Goal: Task Accomplishment & Management: Manage account settings

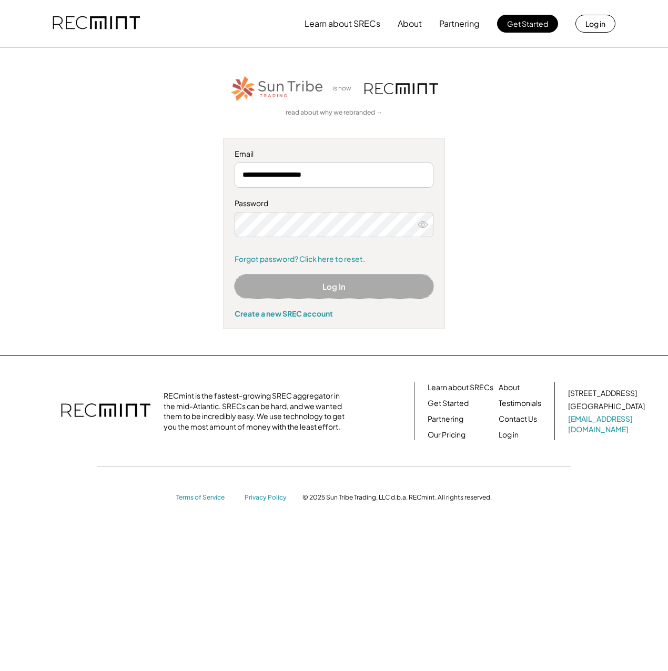
click at [345, 285] on button "Log In" at bounding box center [334, 287] width 199 height 24
click at [328, 283] on button "Log In" at bounding box center [334, 287] width 199 height 24
click at [306, 284] on button "Log In" at bounding box center [334, 287] width 199 height 24
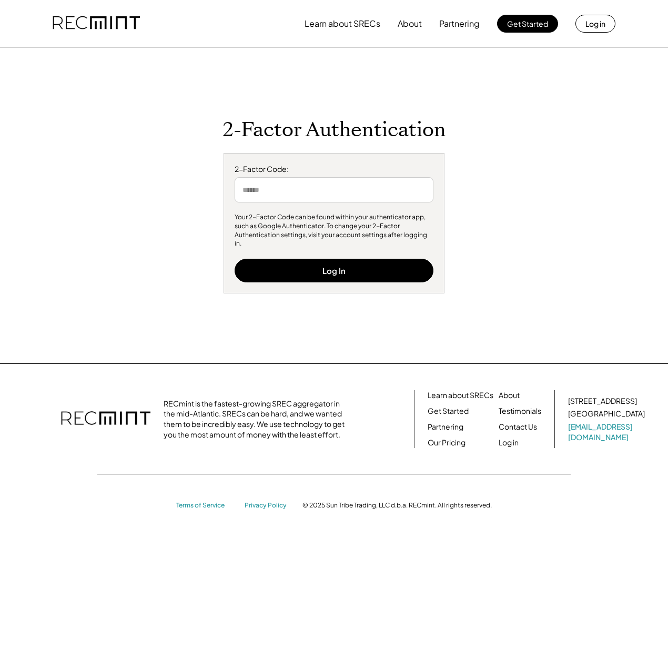
click at [390, 194] on input "input" at bounding box center [334, 189] width 199 height 25
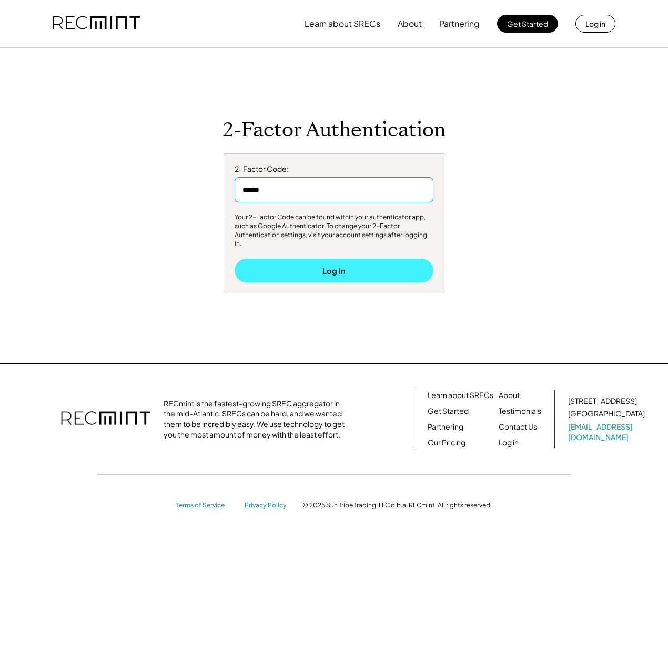
type input "******"
click at [295, 264] on button "Log In" at bounding box center [334, 271] width 199 height 24
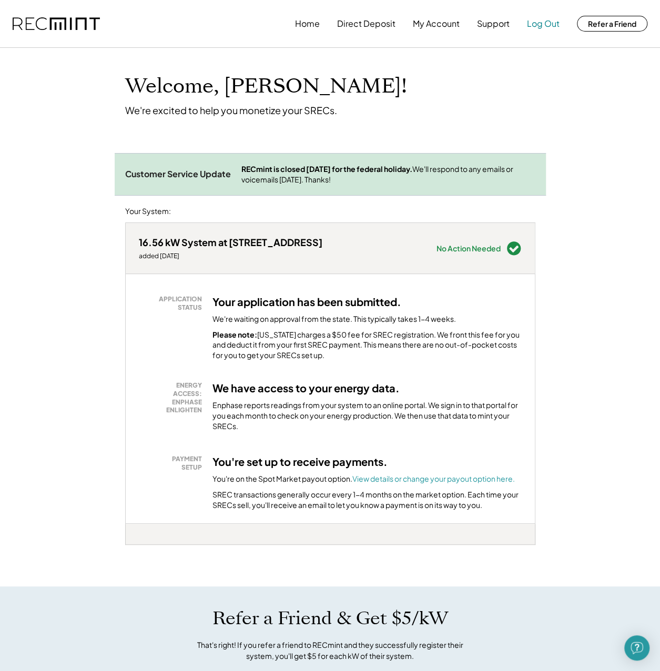
click at [552, 24] on button "Log Out" at bounding box center [543, 23] width 33 height 21
